Goal: Task Accomplishment & Management: Manage account settings

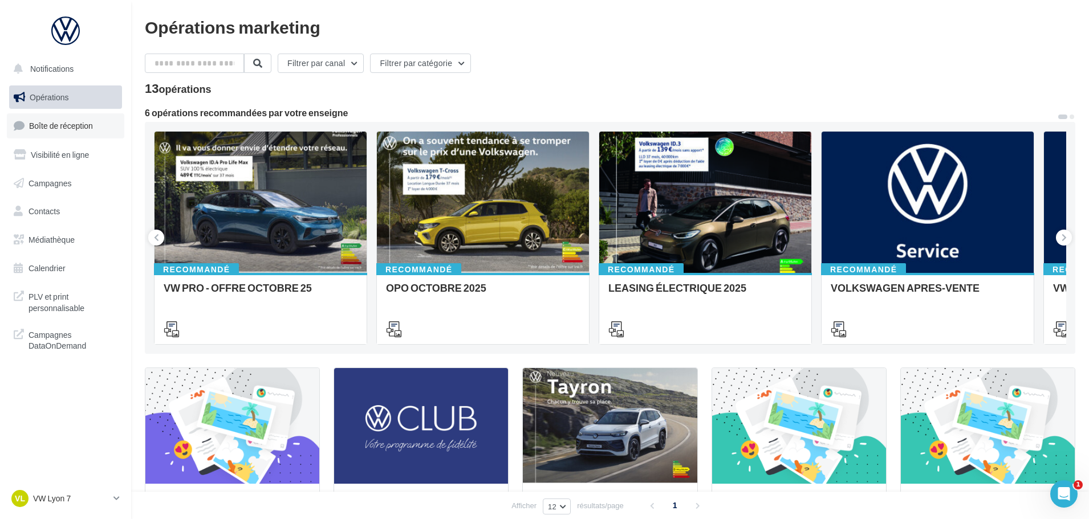
click at [82, 128] on span "Boîte de réception" at bounding box center [61, 126] width 64 height 10
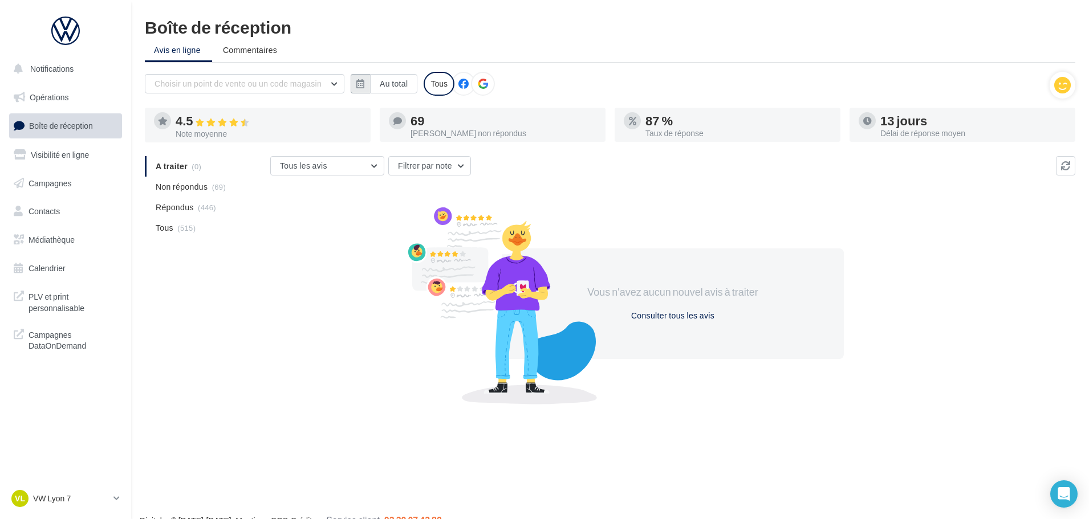
click at [365, 80] on button "button" at bounding box center [360, 83] width 19 height 19
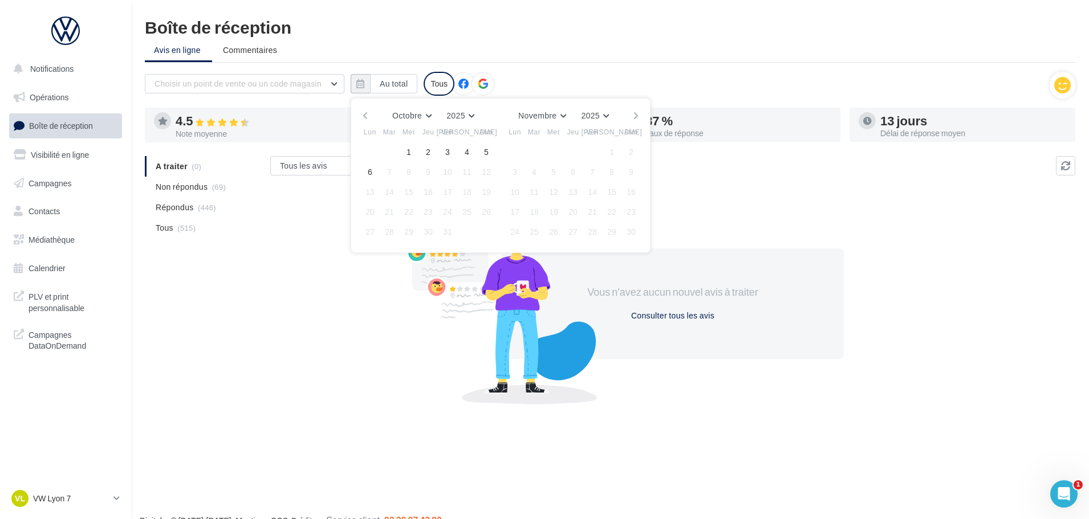
click at [363, 116] on button "button" at bounding box center [365, 116] width 10 height 16
click at [364, 115] on button "button" at bounding box center [365, 116] width 10 height 16
click at [630, 231] on button "31" at bounding box center [631, 231] width 17 height 17
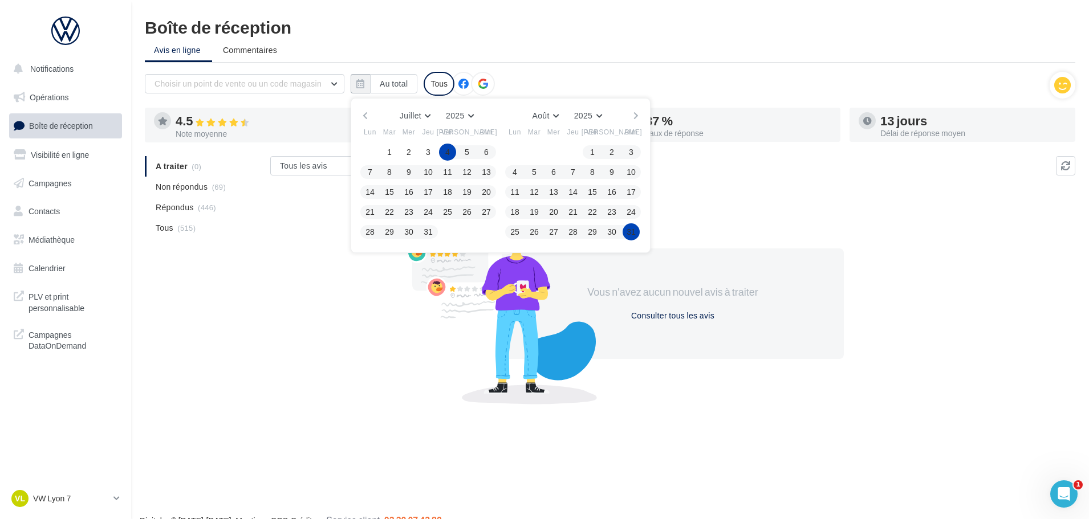
click at [370, 116] on div "Juillet [PERSON_NAME] Mars Avril Mai Juin Juillet Août Septembre Octobre Novemb…" at bounding box center [500, 116] width 261 height 16
click at [369, 116] on button "button" at bounding box center [365, 116] width 10 height 16
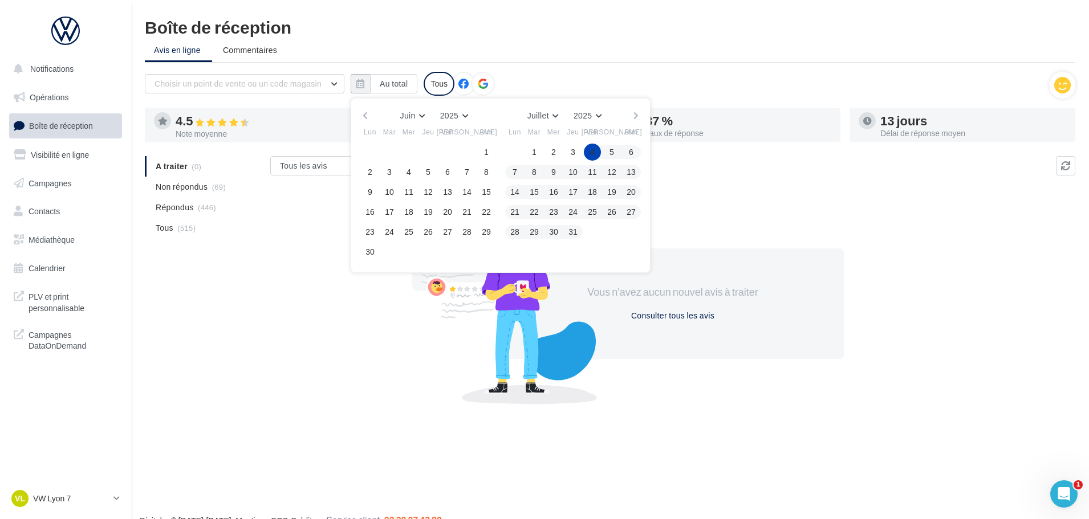
click at [368, 116] on button "button" at bounding box center [365, 116] width 10 height 16
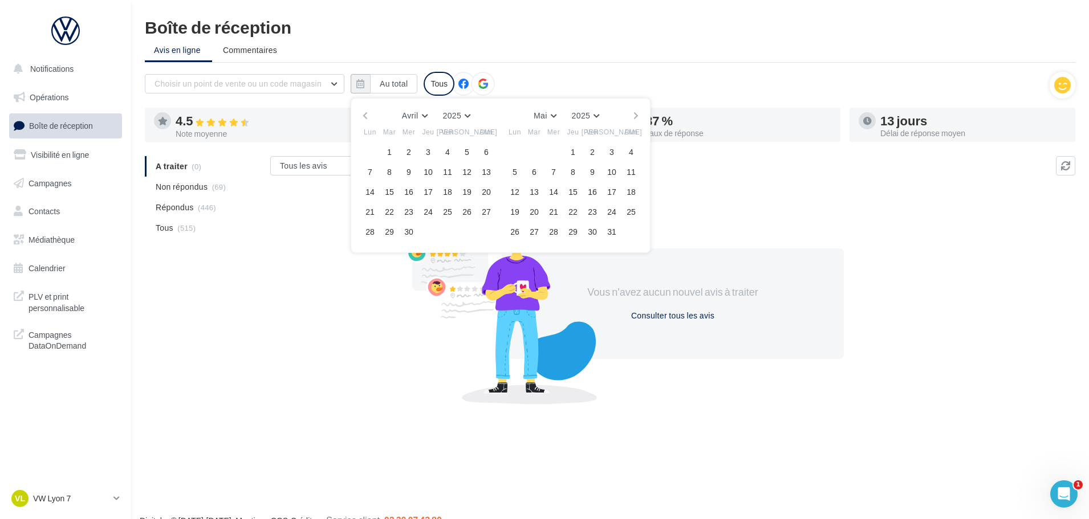
click at [368, 116] on button "button" at bounding box center [365, 116] width 10 height 16
click at [368, 117] on button "button" at bounding box center [365, 116] width 10 height 16
click at [405, 154] on button "1" at bounding box center [408, 152] width 17 height 17
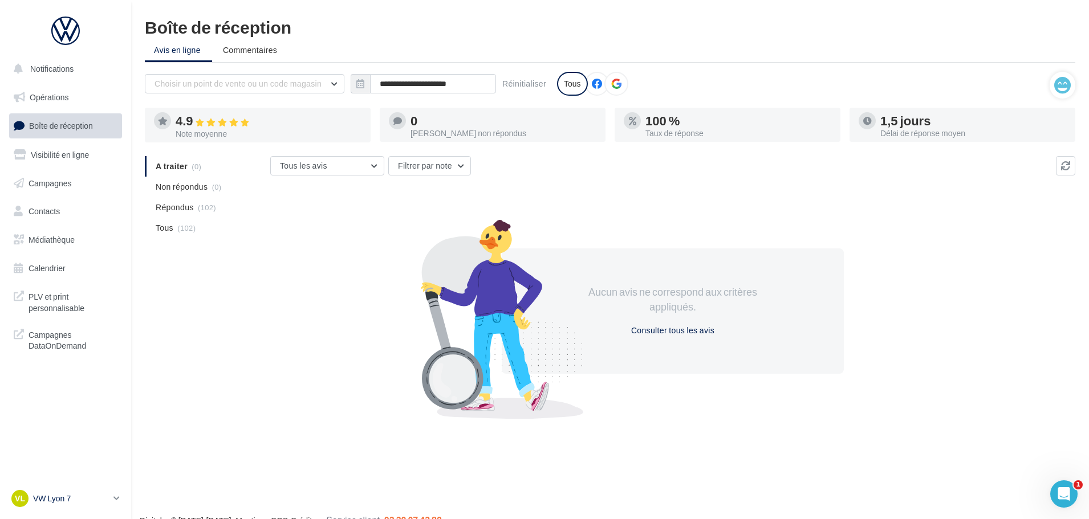
click at [64, 505] on div "VL VW Lyon 7 vw-lyo-gru" at bounding box center [59, 498] width 97 height 17
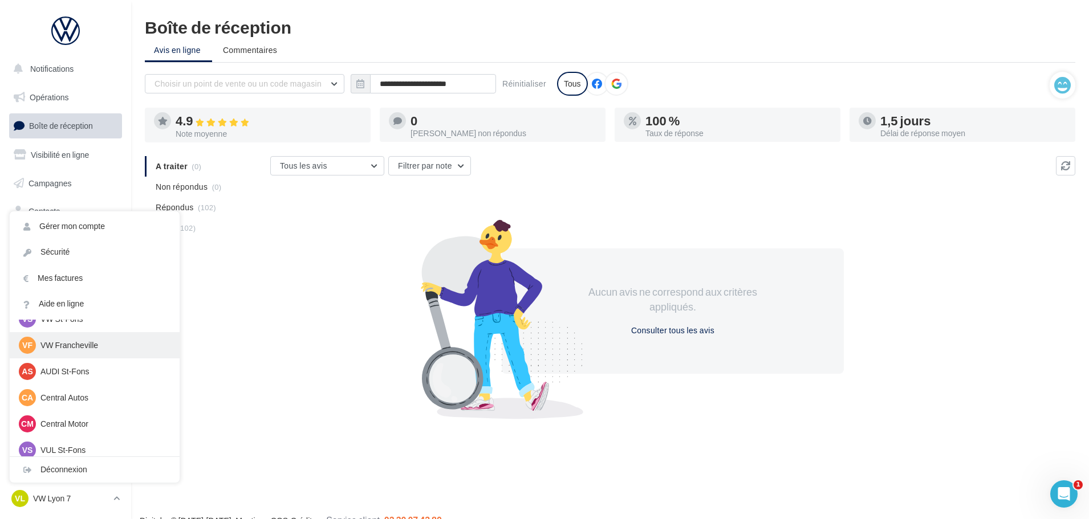
scroll to position [157, 0]
click at [124, 332] on div "VF VW Francheville vw-fra-gru" at bounding box center [95, 338] width 152 height 17
